Goal: Task Accomplishment & Management: Complete application form

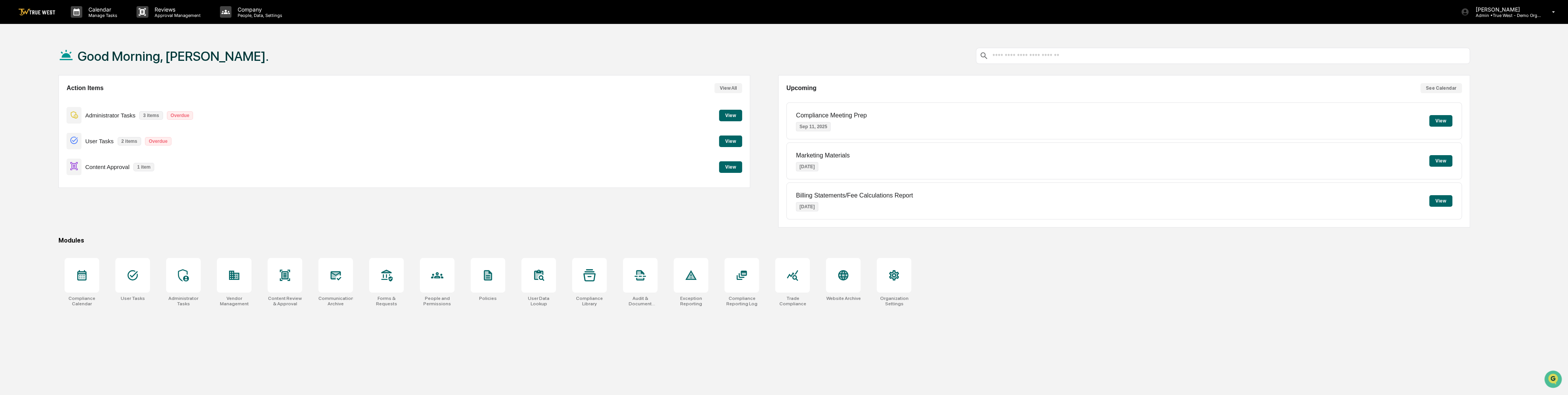
click at [733, 167] on button "View" at bounding box center [730, 167] width 23 height 12
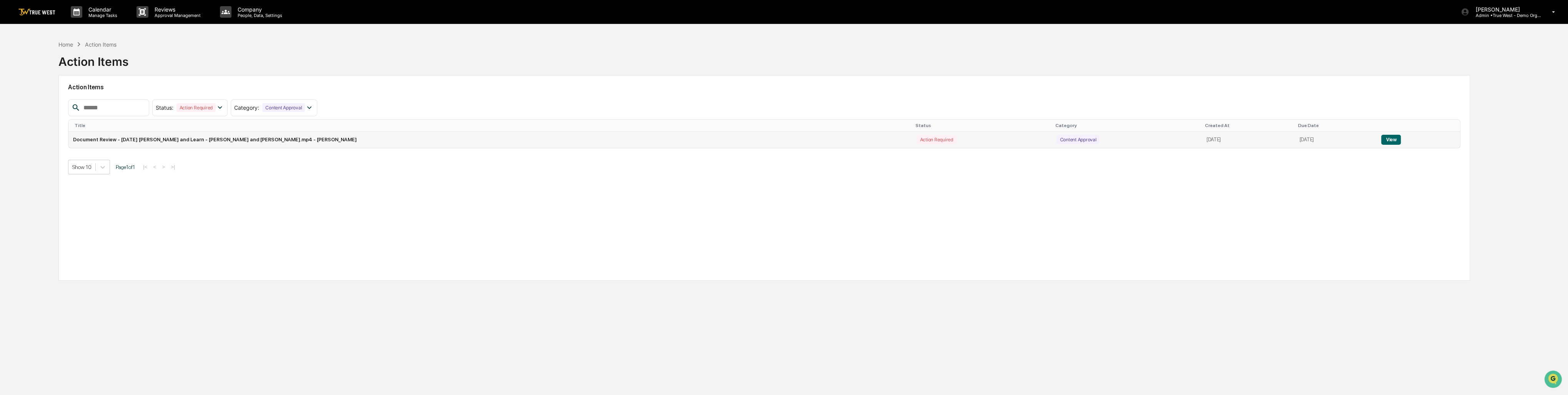
click at [916, 139] on div "Action Required" at bounding box center [936, 139] width 39 height 9
click at [1392, 139] on button "View" at bounding box center [1390, 140] width 20 height 10
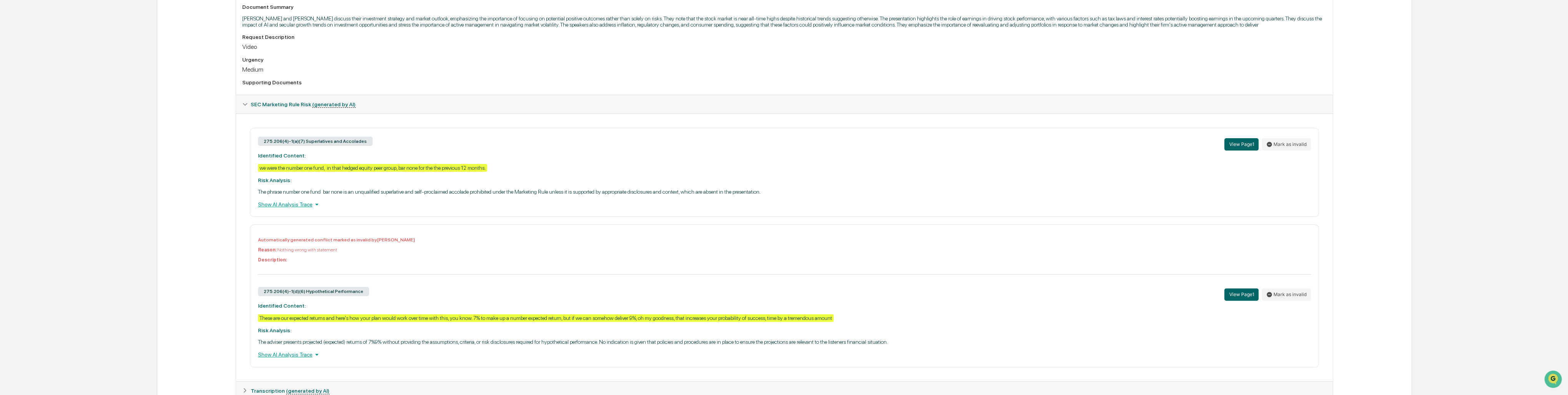
scroll to position [249, 0]
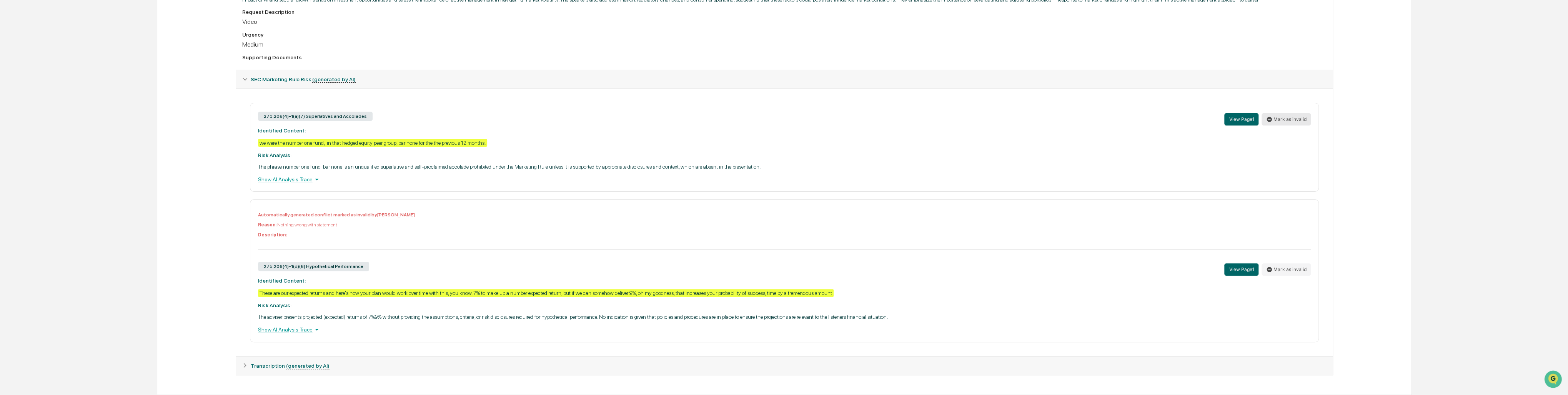
click at [1302, 113] on button "Mark as invalid" at bounding box center [1286, 119] width 49 height 12
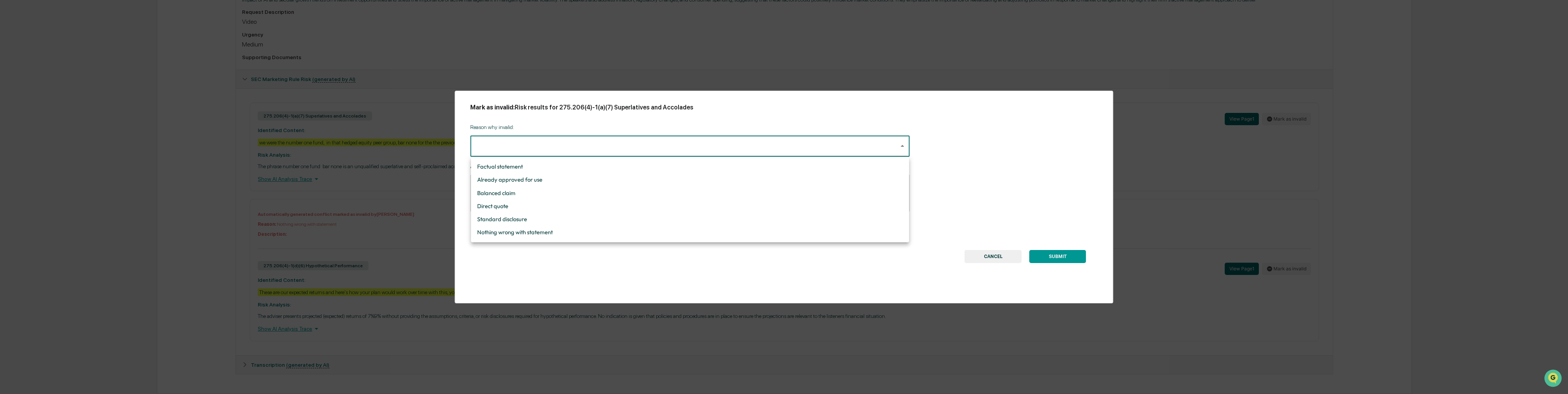
click at [609, 144] on body "Calendar Manage Tasks Reviews Approval Management Company People, Data, Setting…" at bounding box center [784, 75] width 1568 height 636
click at [540, 219] on li "Standard disclosure" at bounding box center [690, 219] width 438 height 13
type input "**********"
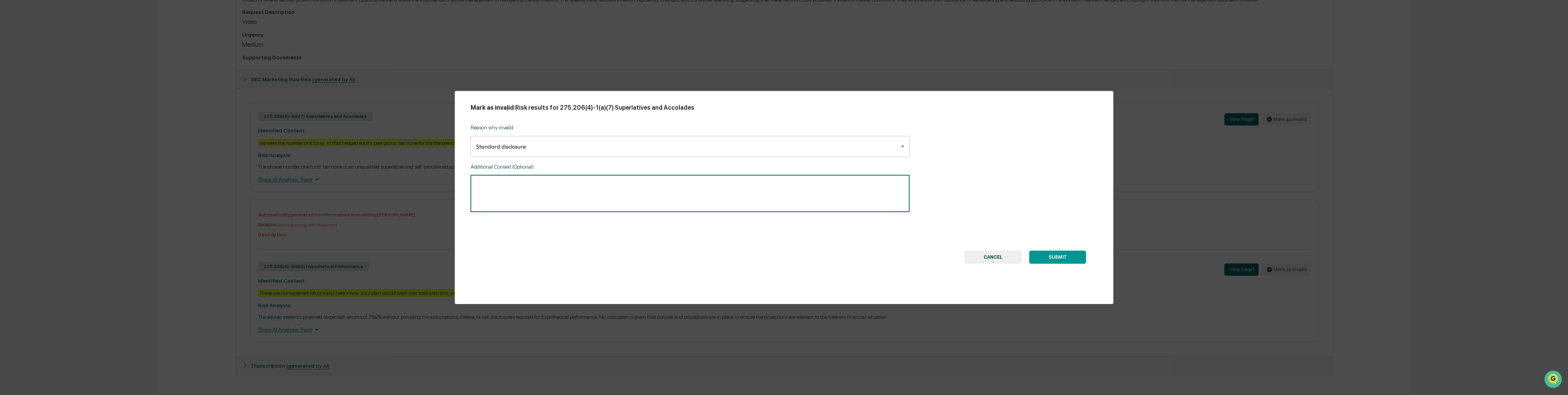
click at [539, 200] on textarea at bounding box center [689, 194] width 428 height 24
type textarea "*"
type textarea "**********"
click at [1029, 250] on button "SUBMIT" at bounding box center [1057, 256] width 57 height 13
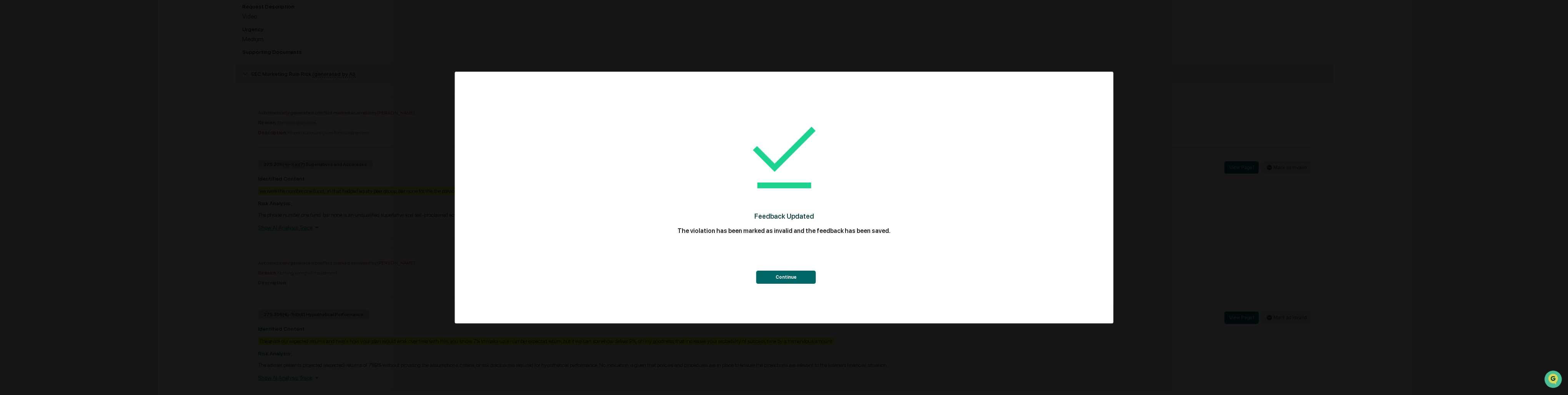
click at [789, 279] on button "Continue" at bounding box center [786, 277] width 60 height 13
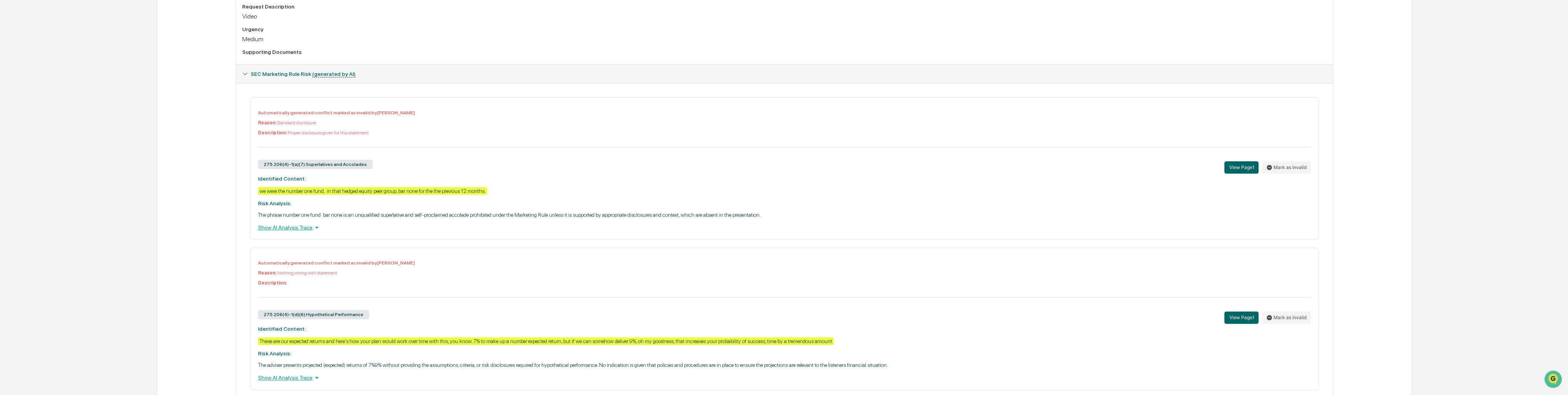
drag, startPoint x: 538, startPoint y: 27, endPoint x: 497, endPoint y: 32, distance: 41.3
click at [497, 32] on div "Urgency" at bounding box center [785, 29] width 1085 height 6
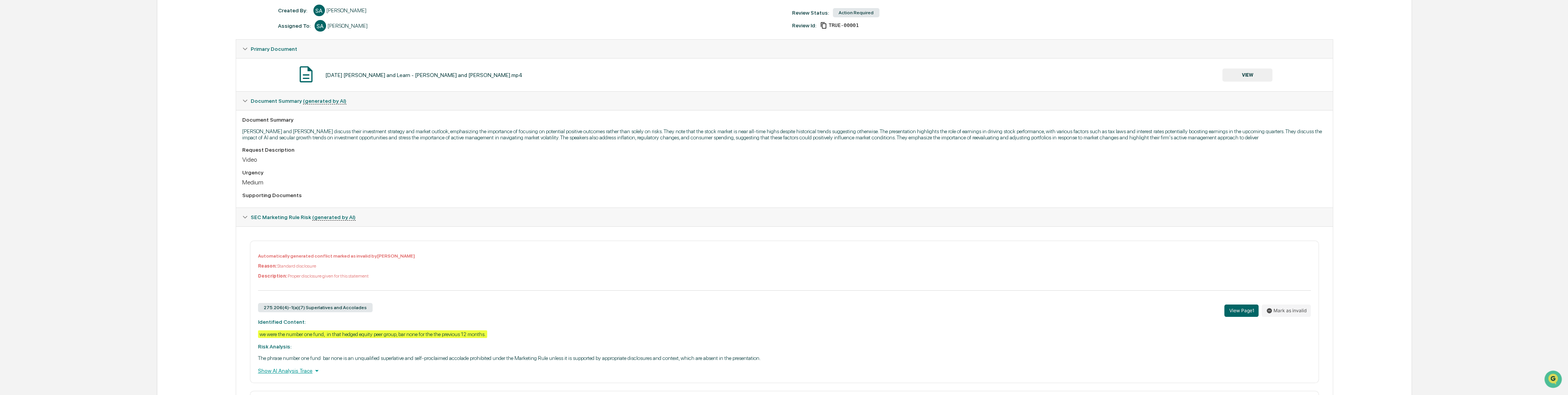
scroll to position [0, 0]
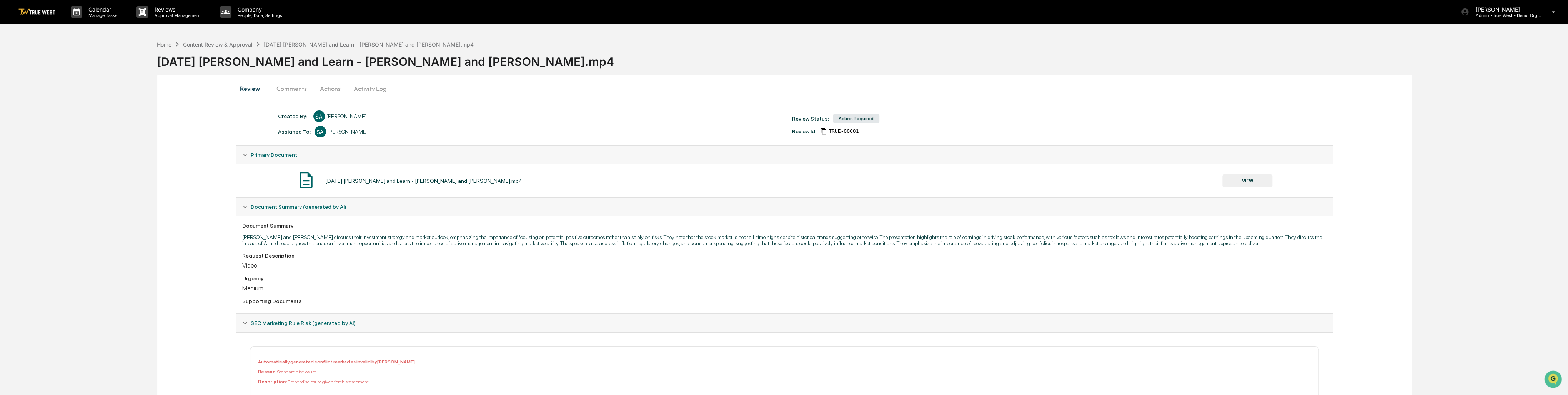
click at [325, 87] on button "Actions" at bounding box center [330, 89] width 35 height 18
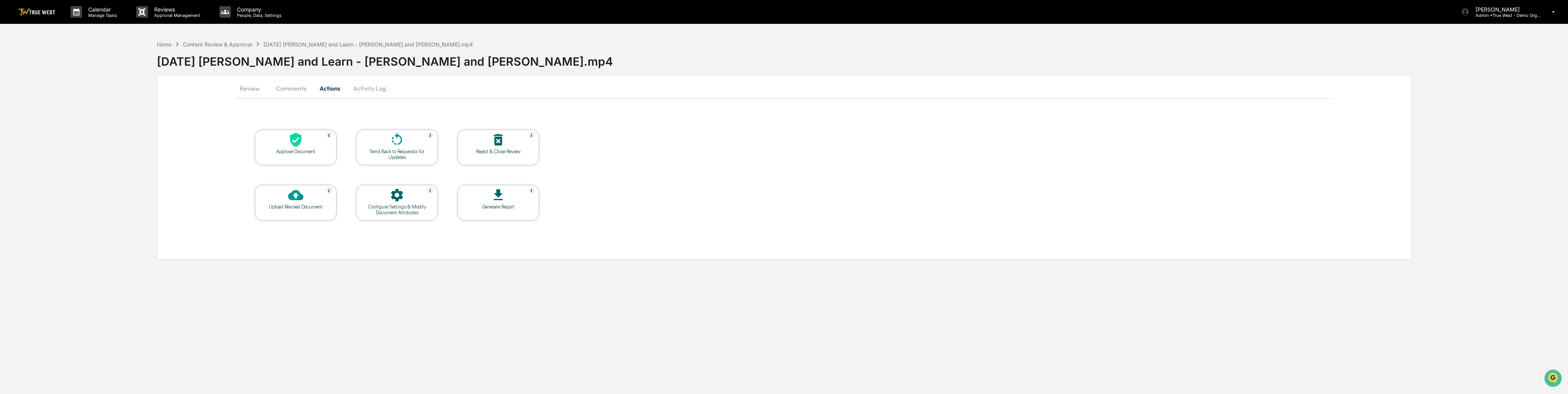
click at [310, 136] on div at bounding box center [296, 140] width 77 height 16
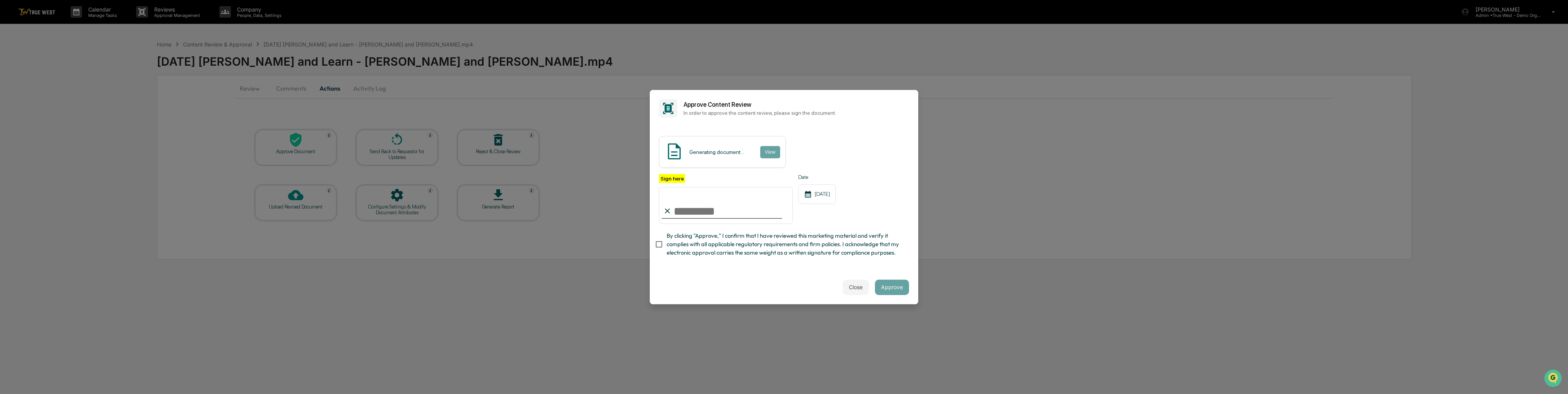
click at [721, 244] on span "By clicking "Approve," I confirm that I have reviewed this marketing material a…" at bounding box center [785, 244] width 236 height 26
click at [720, 211] on input "Sign here" at bounding box center [726, 205] width 134 height 37
type input "**********"
click at [900, 288] on button "Approve" at bounding box center [892, 287] width 34 height 15
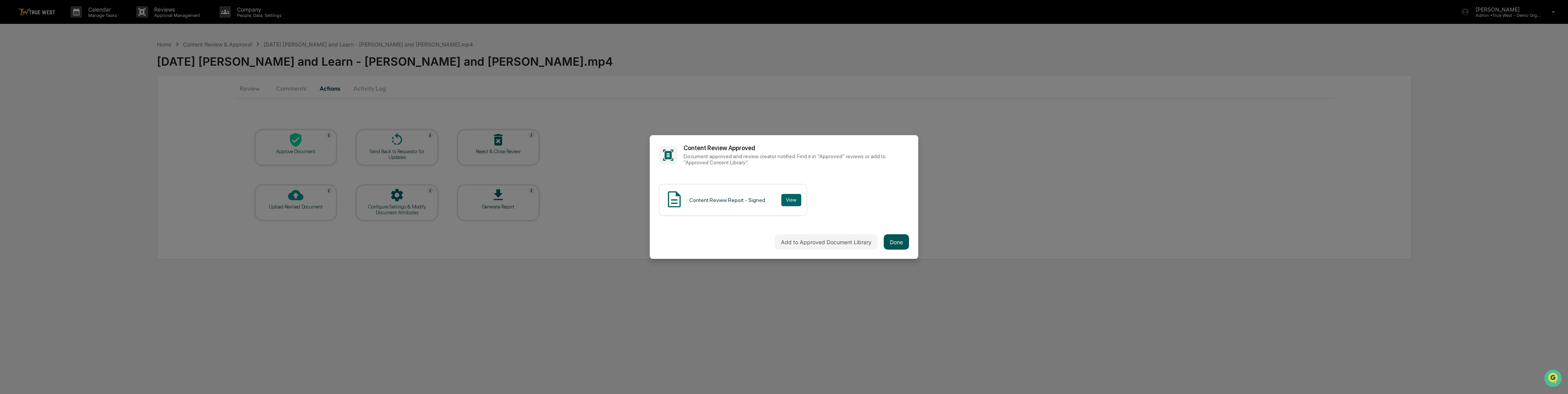
click at [892, 241] on button "Done" at bounding box center [897, 241] width 26 height 15
